Goal: Task Accomplishment & Management: Complete application form

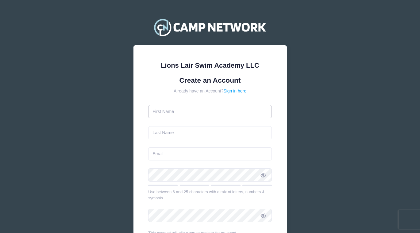
click at [203, 113] on input "text" at bounding box center [209, 111] width 123 height 13
type input "Turkuler"
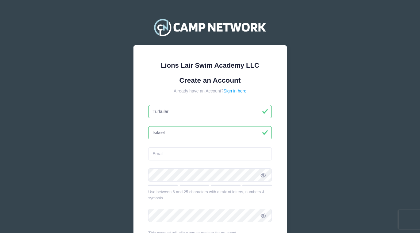
type input "Isiksel"
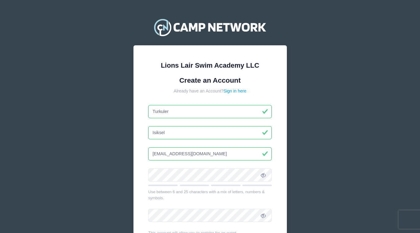
type input "[EMAIL_ADDRESS][DOMAIN_NAME]"
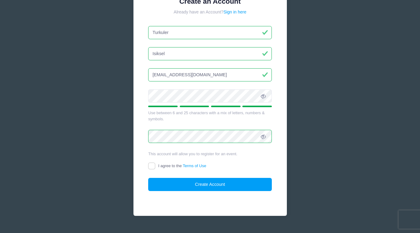
scroll to position [82, 0]
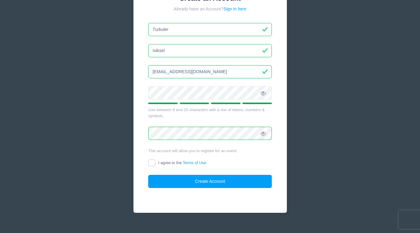
click at [150, 164] on input "I agree to the Terms of Use" at bounding box center [151, 163] width 7 height 7
checkbox input "true"
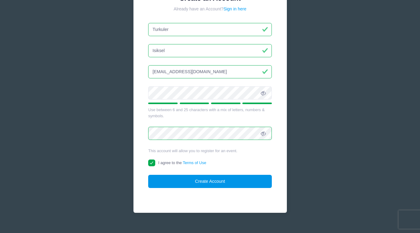
click at [208, 183] on button "Create Account" at bounding box center [209, 181] width 123 height 13
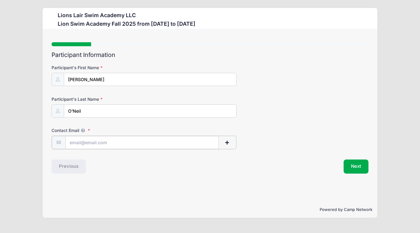
click at [95, 146] on input "Contact Email" at bounding box center [141, 142] width 153 height 13
type input "[EMAIL_ADDRESS][DOMAIN_NAME]"
click at [365, 171] on button "Next" at bounding box center [355, 166] width 25 height 14
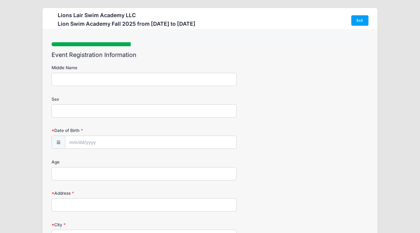
click at [147, 82] on input "Middle Name" at bounding box center [143, 79] width 184 height 13
type input "Guzin"
type input "[DEMOGRAPHIC_DATA]"
click at [92, 147] on input "Date of Birth" at bounding box center [150, 142] width 171 height 13
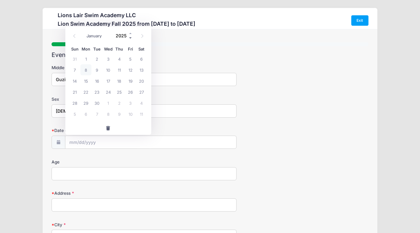
click at [129, 38] on span at bounding box center [130, 38] width 4 height 5
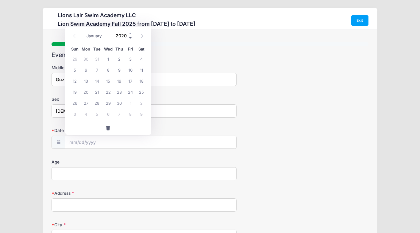
click at [129, 38] on span at bounding box center [130, 38] width 4 height 5
type input "2016"
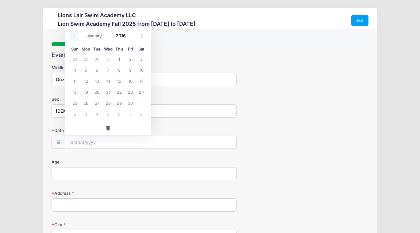
click at [72, 35] on icon at bounding box center [74, 36] width 4 height 4
select select "6"
click at [132, 103] on span "29" at bounding box center [130, 102] width 11 height 11
type input "[DATE]"
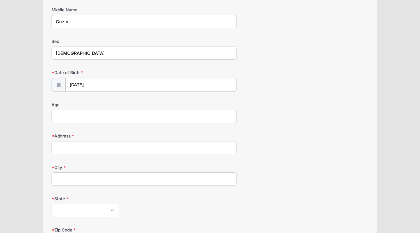
scroll to position [65, 0]
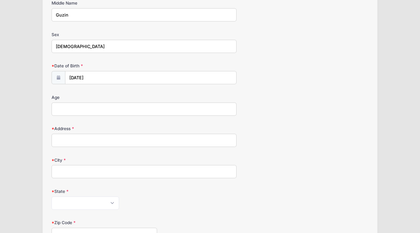
click at [103, 113] on input "Age" at bounding box center [143, 109] width 184 height 13
type input "9"
click at [93, 142] on input "Address" at bounding box center [143, 140] width 184 height 13
type input "[STREET_ADDRESS]"
click at [75, 170] on input "City" at bounding box center [143, 171] width 184 height 13
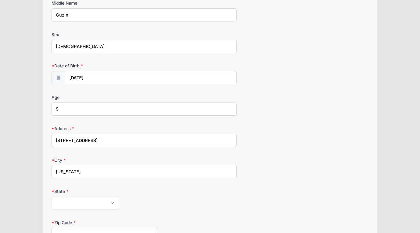
type input "[US_STATE]"
select select "NY"
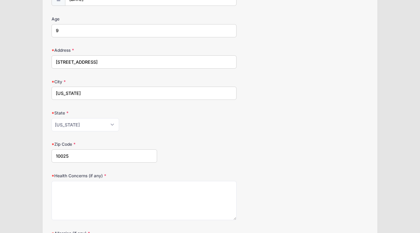
scroll to position [158, 0]
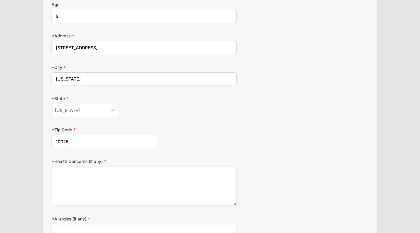
type input "10025"
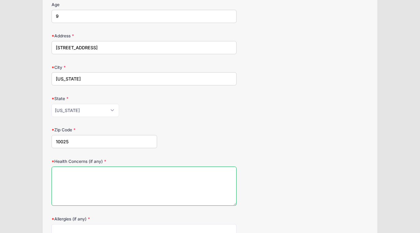
click at [78, 173] on textarea "Health Concerns (if any)" at bounding box center [143, 187] width 184 height 40
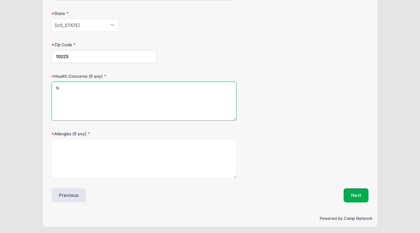
scroll to position [242, 0]
type textarea "None"
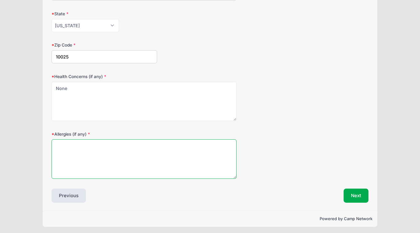
click at [104, 151] on textarea "Allergies (if any)" at bounding box center [143, 159] width 184 height 40
type textarea "None"
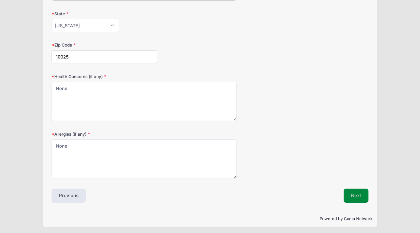
click at [359, 194] on button "Next" at bounding box center [355, 196] width 25 height 14
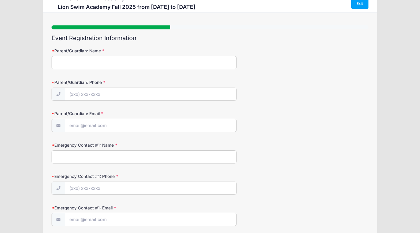
scroll to position [0, 0]
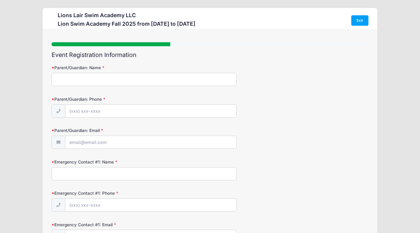
click at [159, 75] on input "Parent/Guardian: Name" at bounding box center [143, 79] width 184 height 13
type input "Turkuler Isiksel"
type input "[PHONE_NUMBER]"
type input "t"
type input "[EMAIL_ADDRESS][DOMAIN_NAME]"
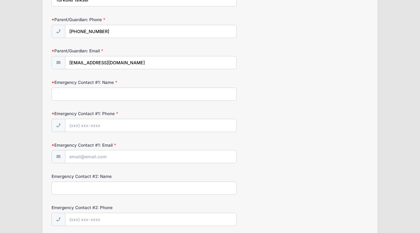
scroll to position [79, 0]
type input "[PERSON_NAME]"
type input "[PHONE_NUMBER]"
click at [93, 154] on input "Emergency Contact #1: Email" at bounding box center [150, 157] width 171 height 13
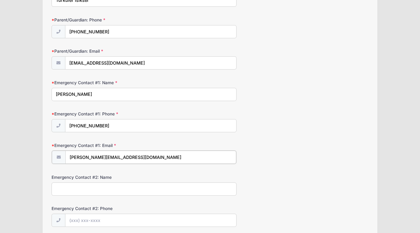
type input "[PERSON_NAME][EMAIL_ADDRESS][DOMAIN_NAME]"
type input "R"
type input "[PERSON_NAME]"
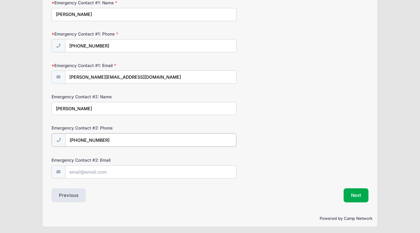
scroll to position [159, 0]
type input "[PHONE_NUMBER]"
click at [159, 172] on input "Emergency Contact #2: Email" at bounding box center [150, 171] width 171 height 13
click at [356, 194] on button "Next" at bounding box center [355, 195] width 25 height 14
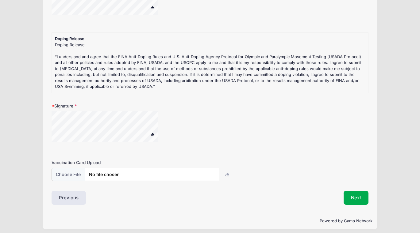
scroll to position [177, 0]
click at [159, 173] on input "file" at bounding box center [134, 174] width 167 height 13
type input "C:\fakepath\[PERSON_NAME] 2025 [PERSON_NAME] form.pdf"
click at [359, 196] on button "Next" at bounding box center [355, 198] width 25 height 14
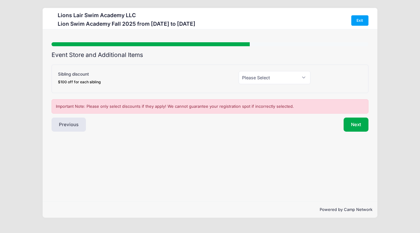
scroll to position [0, 0]
select select "0"
click at [355, 129] on button "Next" at bounding box center [355, 125] width 25 height 14
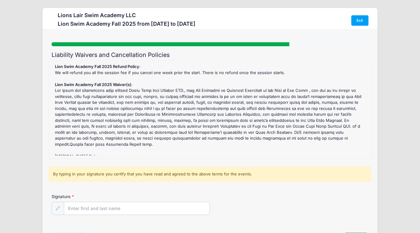
scroll to position [18, 0]
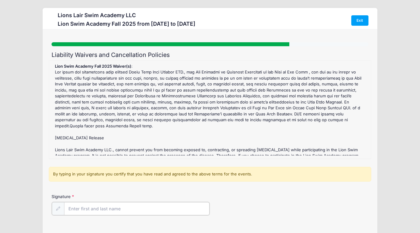
click at [115, 208] on input "Signature" at bounding box center [136, 208] width 145 height 13
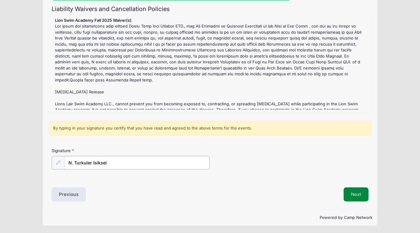
type input "N. Turkuler Isiksel"
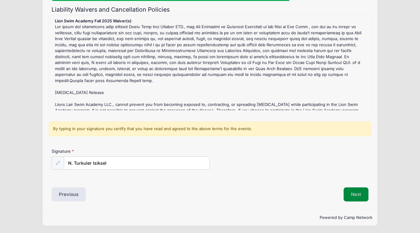
click at [358, 196] on button "Next" at bounding box center [355, 195] width 25 height 14
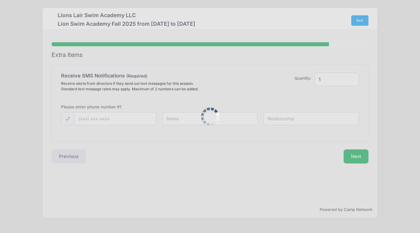
scroll to position [0, 0]
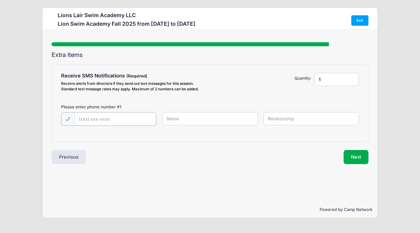
click at [127, 120] on input "text" at bounding box center [115, 118] width 82 height 13
type input "[PHONE_NUMBER]"
click at [202, 118] on input "text" at bounding box center [209, 118] width 95 height 13
type input "[GEOGRAPHIC_DATA]"
type input "Mother"
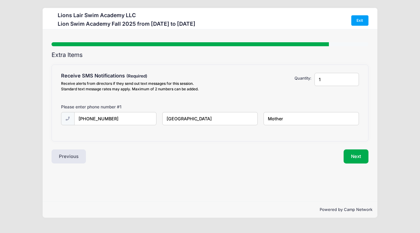
type input "2"
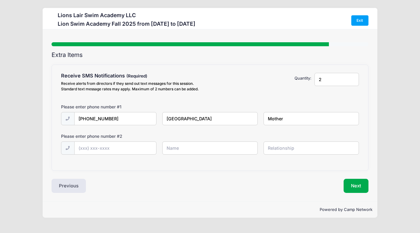
click at [352, 78] on input "2" at bounding box center [336, 79] width 45 height 13
click at [123, 147] on input "text" at bounding box center [115, 148] width 82 height 13
type input "[PHONE_NUMBER]"
type input "[PERSON_NAME]"
type input "D"
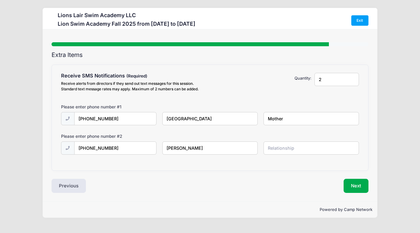
click at [275, 119] on input "Mother" at bounding box center [310, 118] width 95 height 13
type input "Mom"
click at [284, 146] on input "text" at bounding box center [310, 148] width 95 height 13
type input "Dad"
click at [354, 186] on button "Next" at bounding box center [355, 186] width 25 height 14
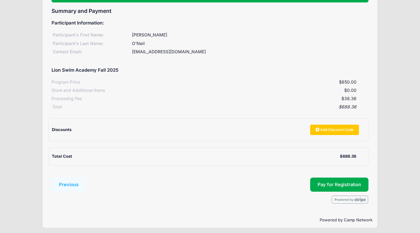
scroll to position [44, 0]
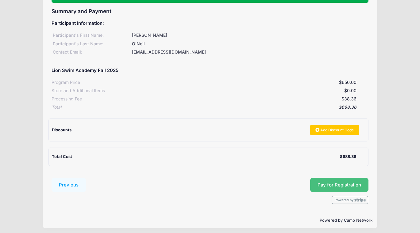
click at [332, 180] on button "Pay for Registration" at bounding box center [339, 185] width 58 height 14
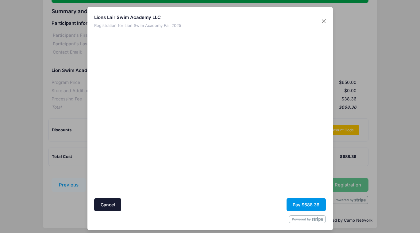
click at [307, 205] on button "Pay $688.36" at bounding box center [305, 204] width 39 height 13
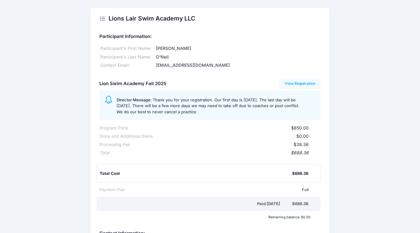
scroll to position [4, 0]
